Goal: Find contact information: Find contact information

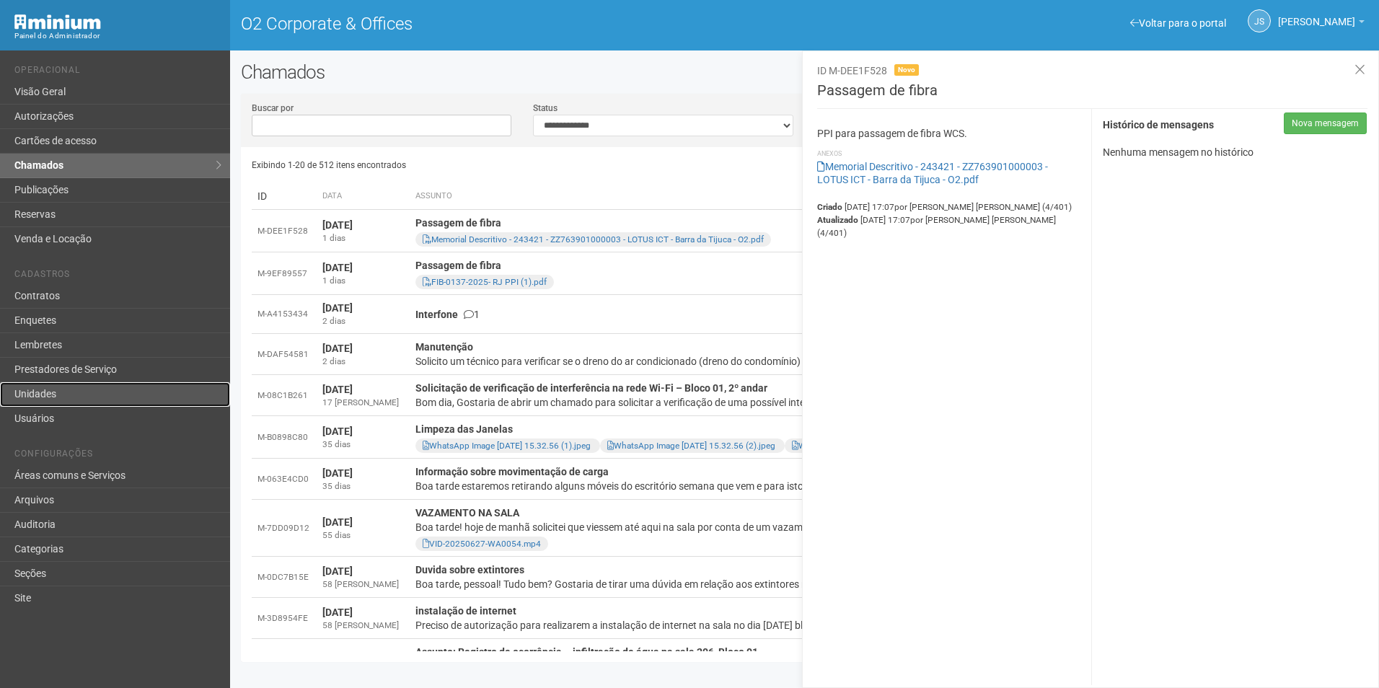
click at [52, 401] on link "Unidades" at bounding box center [115, 394] width 230 height 25
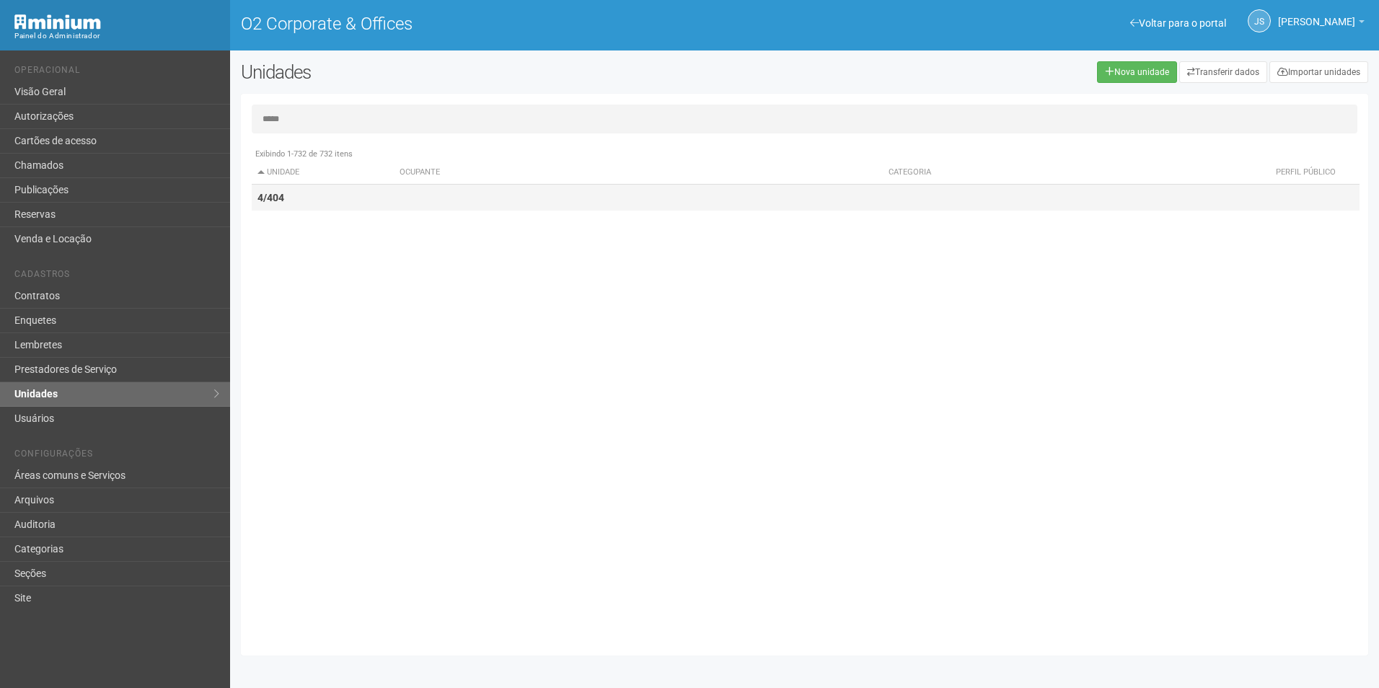
type input "*****"
click at [317, 205] on td "4/404" at bounding box center [323, 198] width 143 height 27
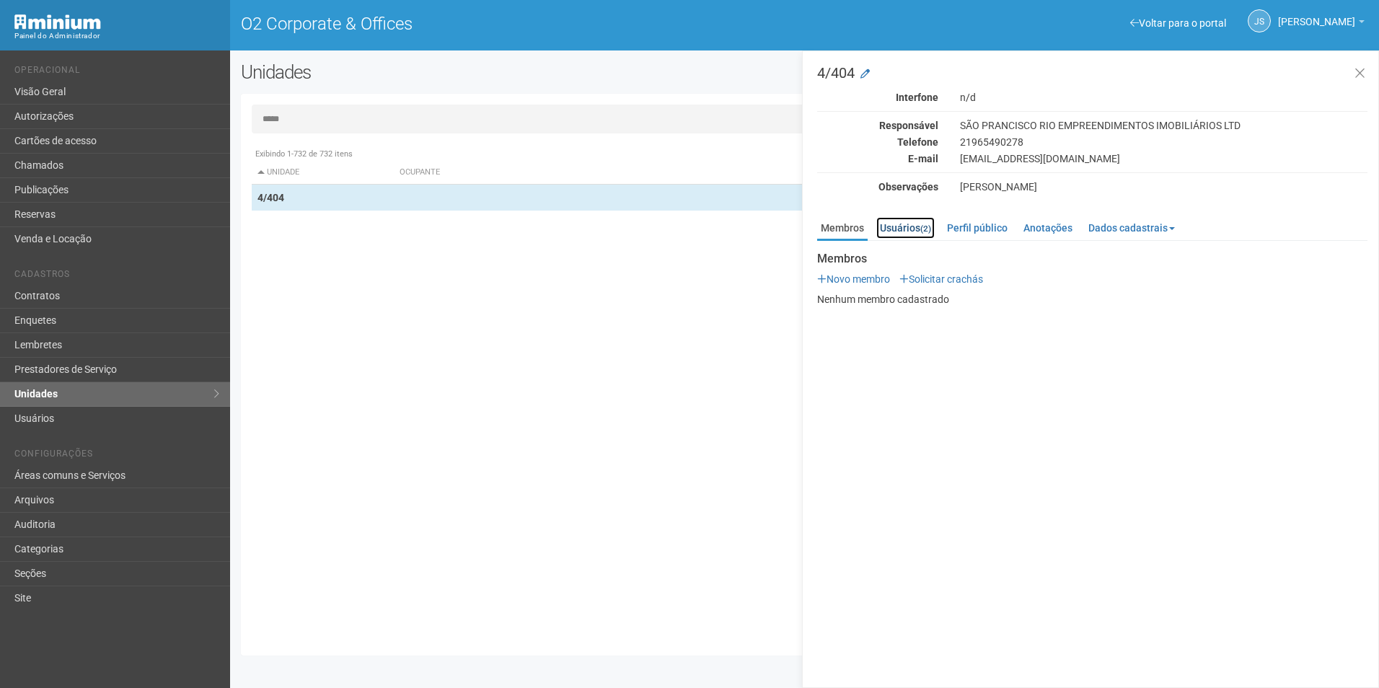
click at [919, 229] on link "Usuários (2)" at bounding box center [906, 228] width 58 height 22
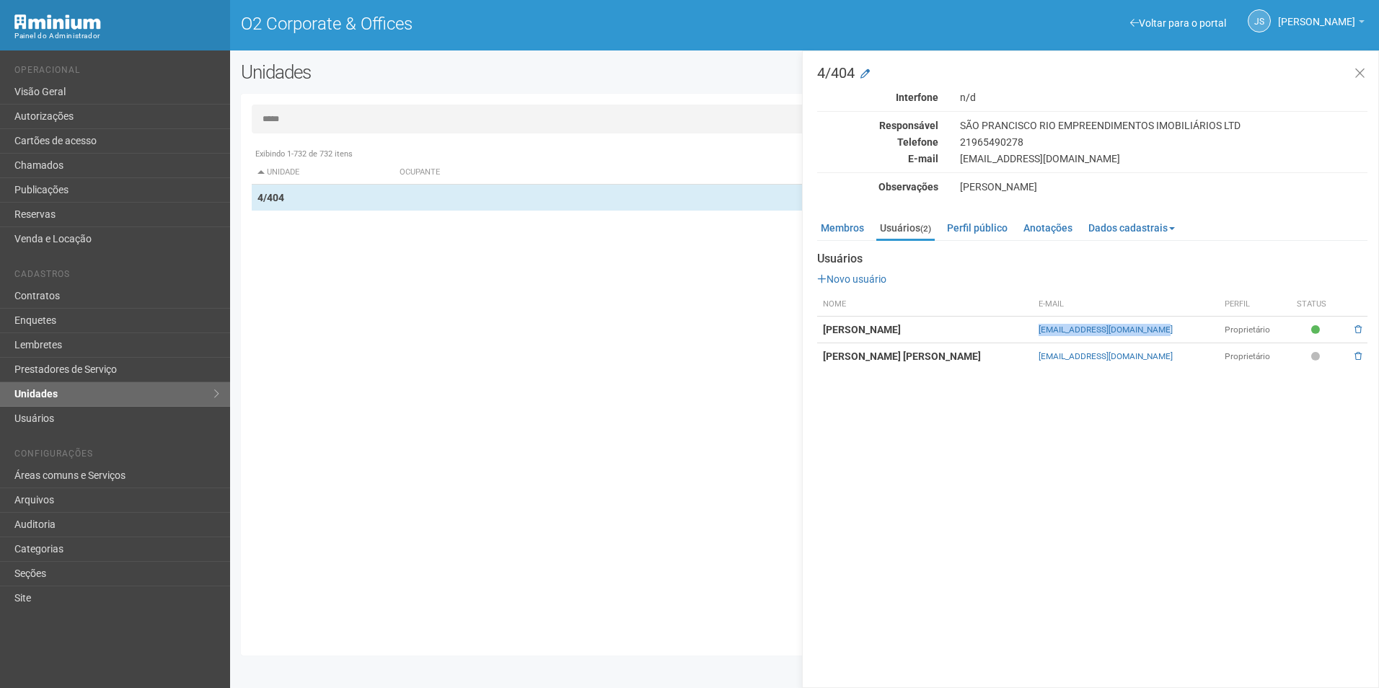
drag, startPoint x: 1064, startPoint y: 331, endPoint x: 1180, endPoint y: 333, distance: 116.2
click at [1180, 333] on td "[EMAIL_ADDRESS][DOMAIN_NAME]" at bounding box center [1125, 330] width 185 height 27
copy link "[EMAIL_ADDRESS][DOMAIN_NAME]"
drag, startPoint x: 1051, startPoint y: 356, endPoint x: 1188, endPoint y: 364, distance: 137.3
click at [1188, 364] on tr "[PERSON_NAME] [PERSON_NAME] [EMAIL_ADDRESS][DOMAIN_NAME] Proprietário" at bounding box center [1092, 356] width 550 height 27
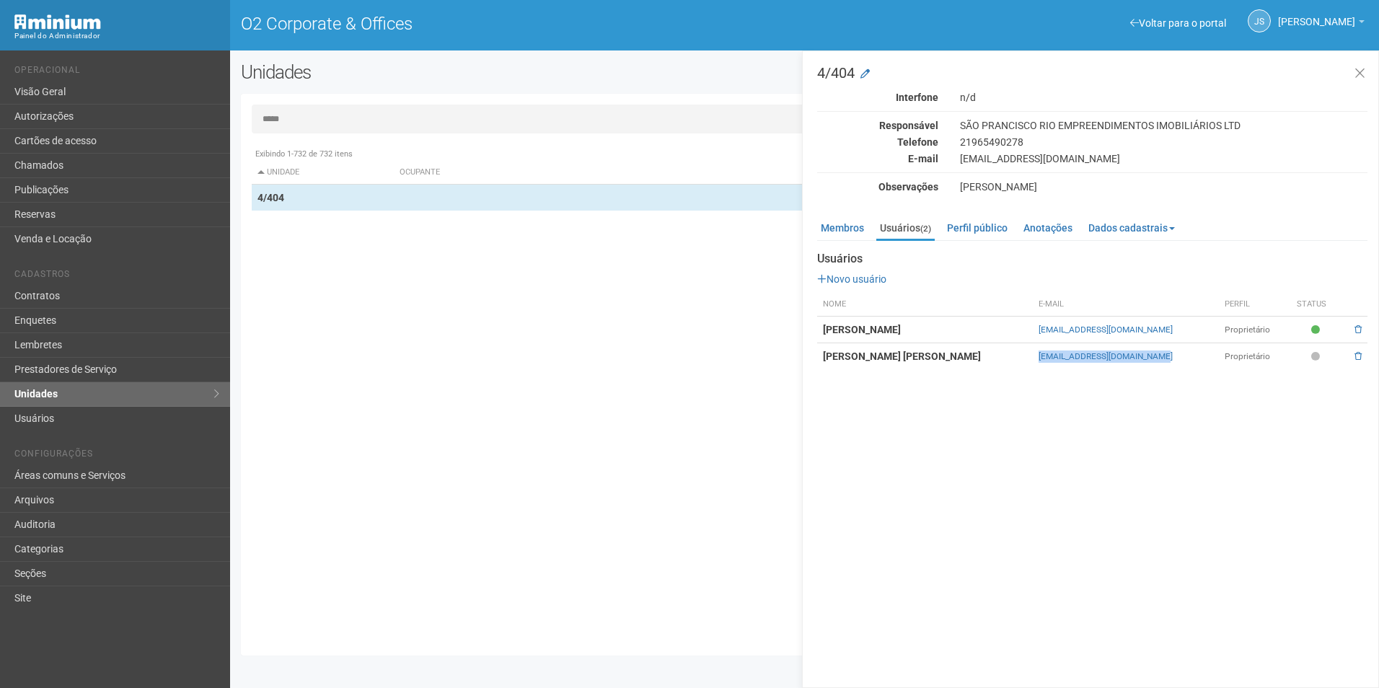
copy tr "[EMAIL_ADDRESS][DOMAIN_NAME]"
